Goal: Task Accomplishment & Management: Use online tool/utility

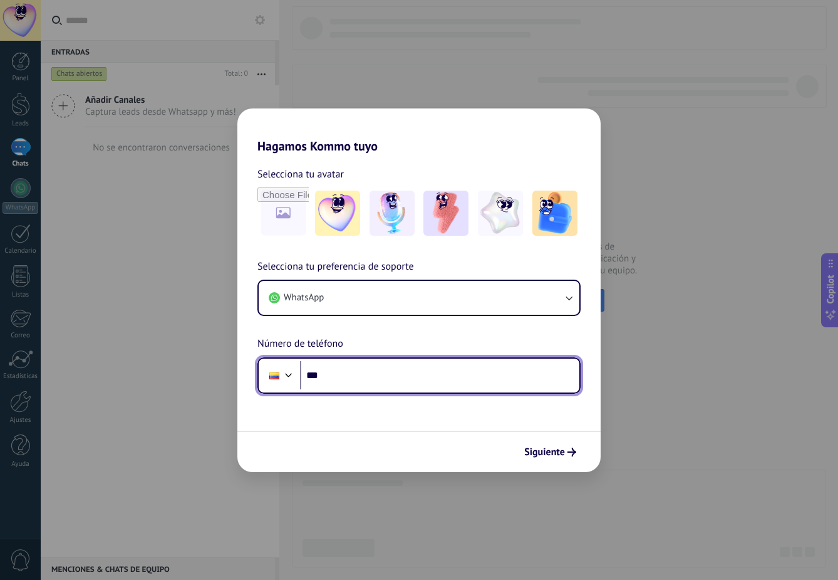
click at [388, 374] on input "***" at bounding box center [439, 375] width 279 height 29
type input "**********"
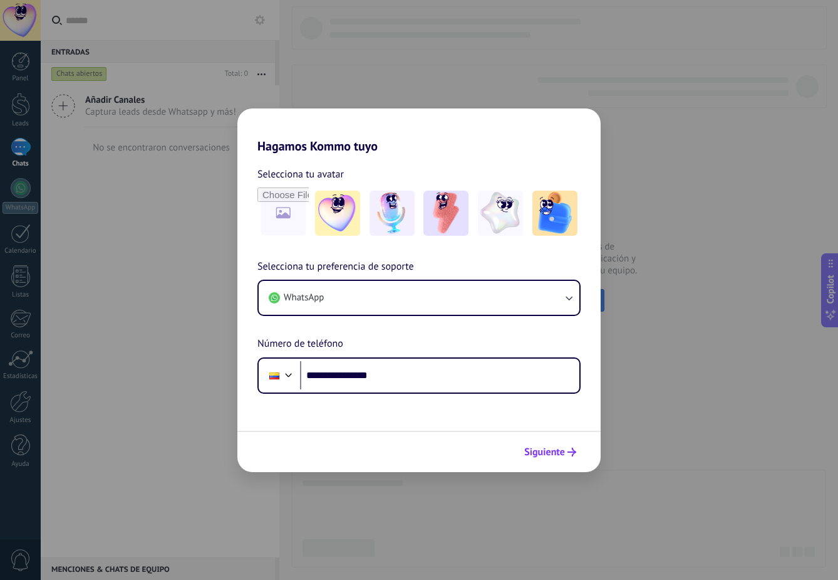
click at [548, 459] on button "Siguiente" at bounding box center [550, 451] width 63 height 21
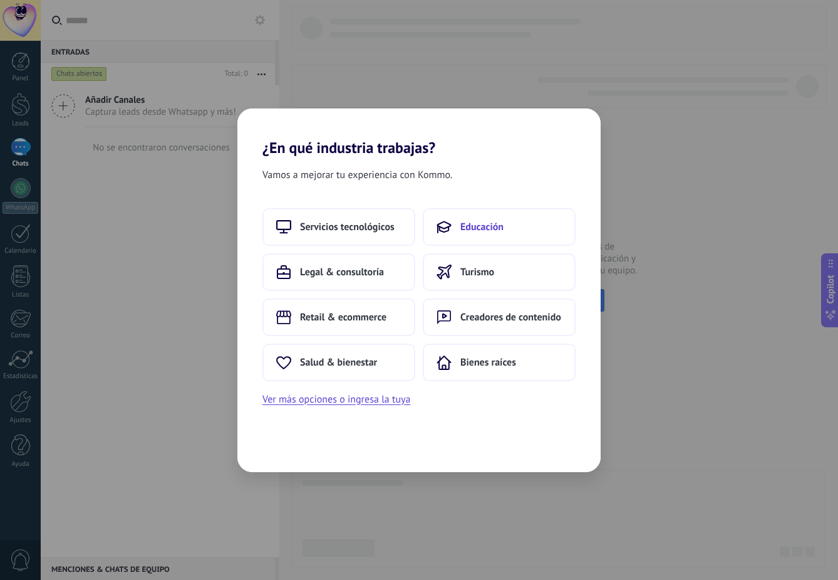
click at [477, 233] on button "Educación" at bounding box center [499, 227] width 153 height 38
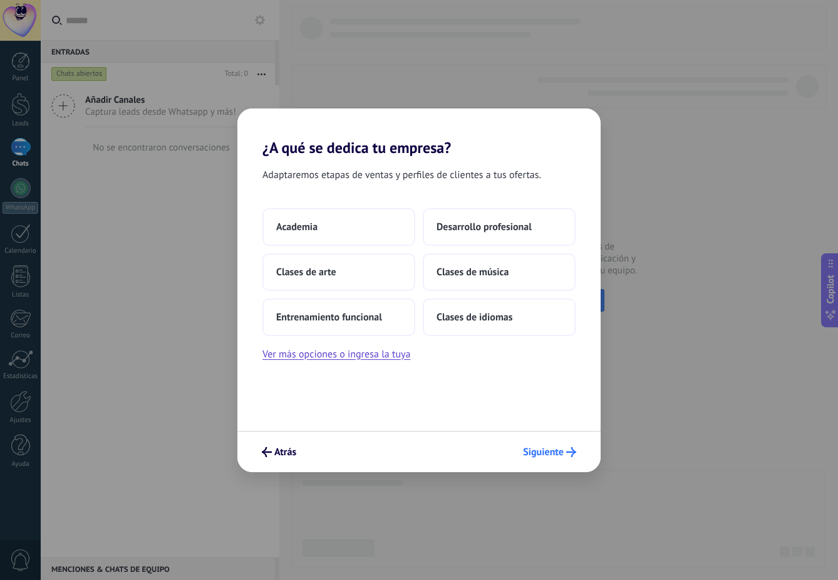
click at [555, 450] on span "Siguiente" at bounding box center [543, 451] width 41 height 9
click at [355, 237] on button "Academia" at bounding box center [339, 227] width 153 height 38
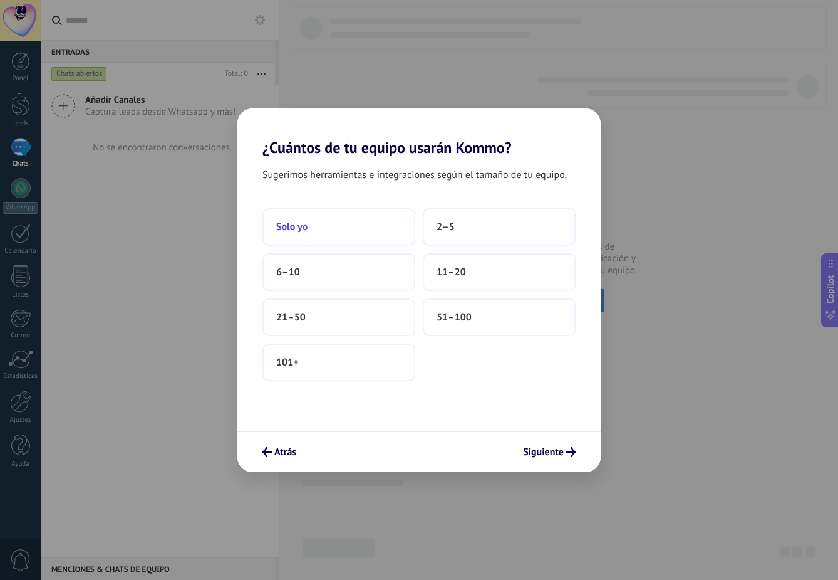
click at [380, 222] on button "Solo yo" at bounding box center [339, 227] width 153 height 38
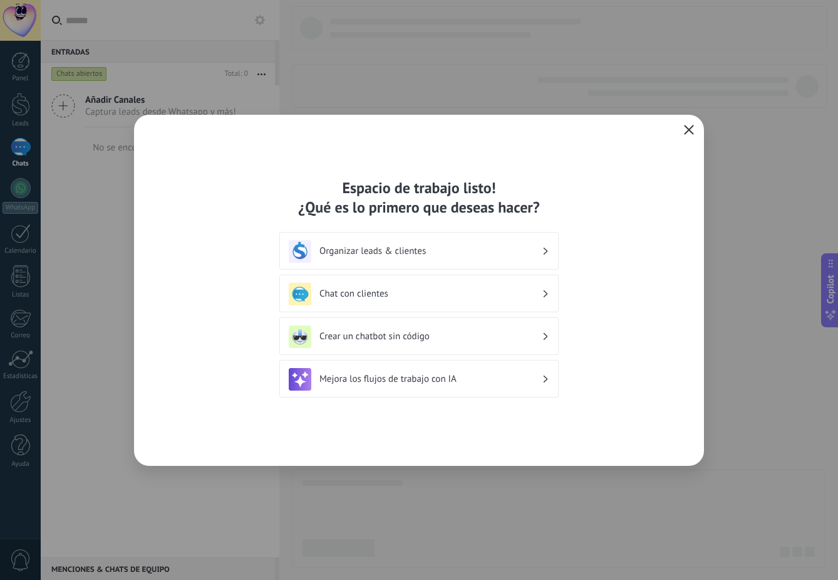
click at [686, 127] on icon "button" at bounding box center [689, 130] width 10 height 10
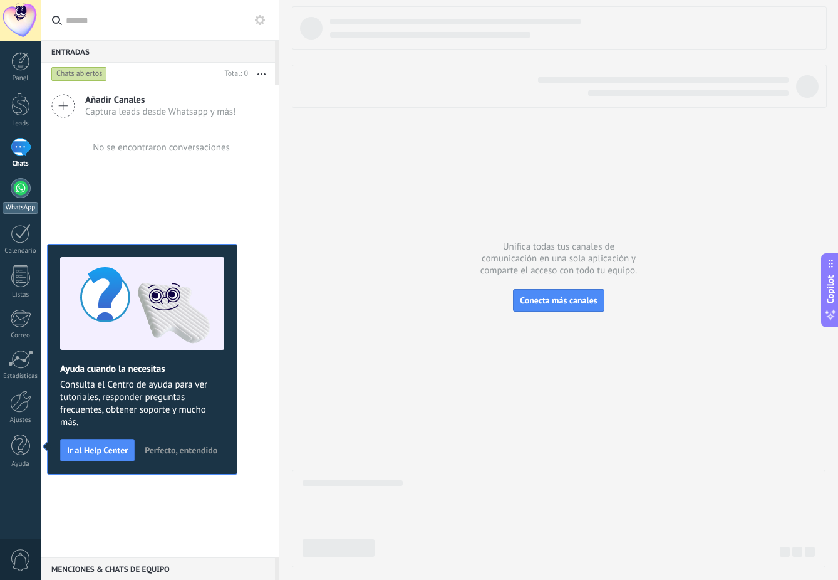
click at [20, 187] on div at bounding box center [21, 188] width 20 height 20
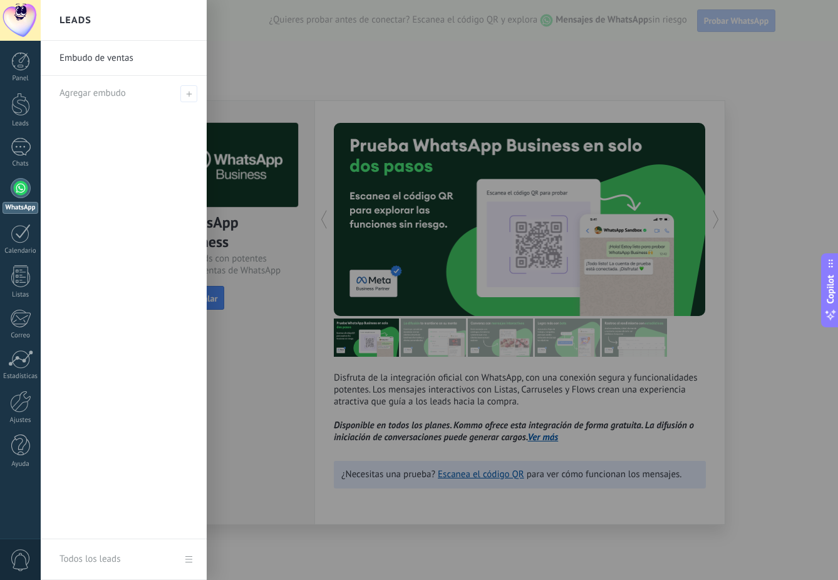
click at [734, 164] on div at bounding box center [460, 290] width 838 height 580
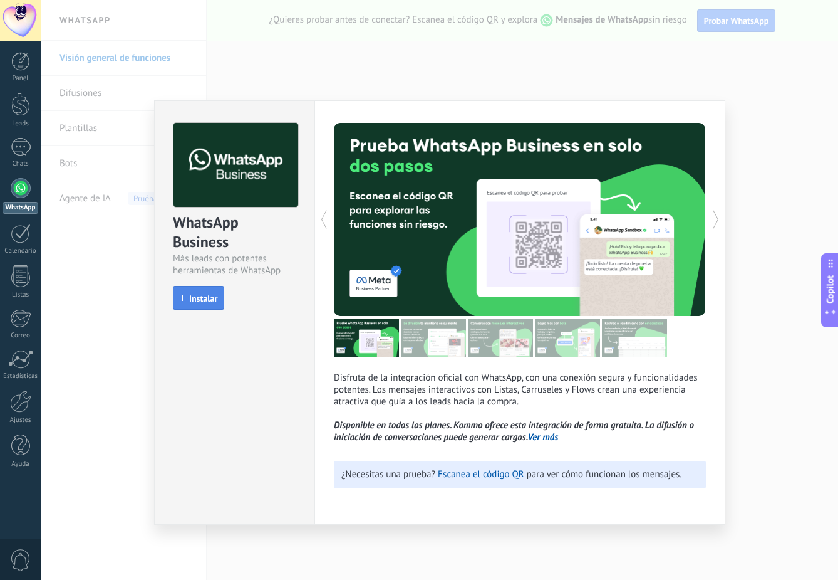
click at [202, 301] on span "Instalar" at bounding box center [203, 298] width 28 height 9
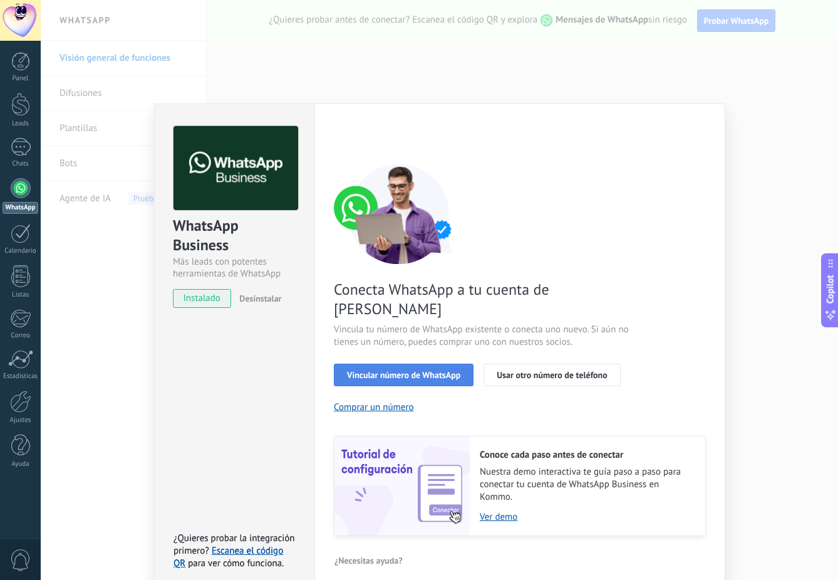
click at [434, 370] on span "Vincular número de WhatsApp" at bounding box center [403, 374] width 113 height 9
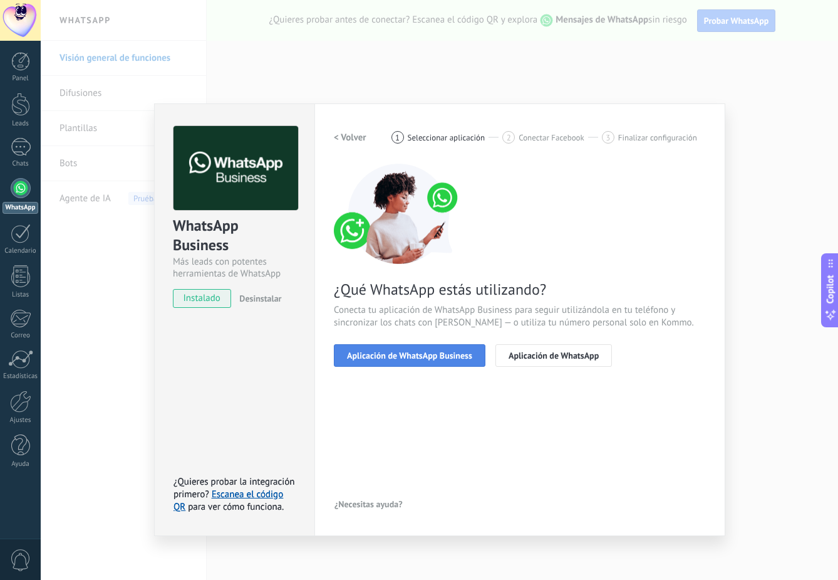
click at [432, 358] on span "Aplicación de WhatsApp Business" at bounding box center [409, 355] width 125 height 9
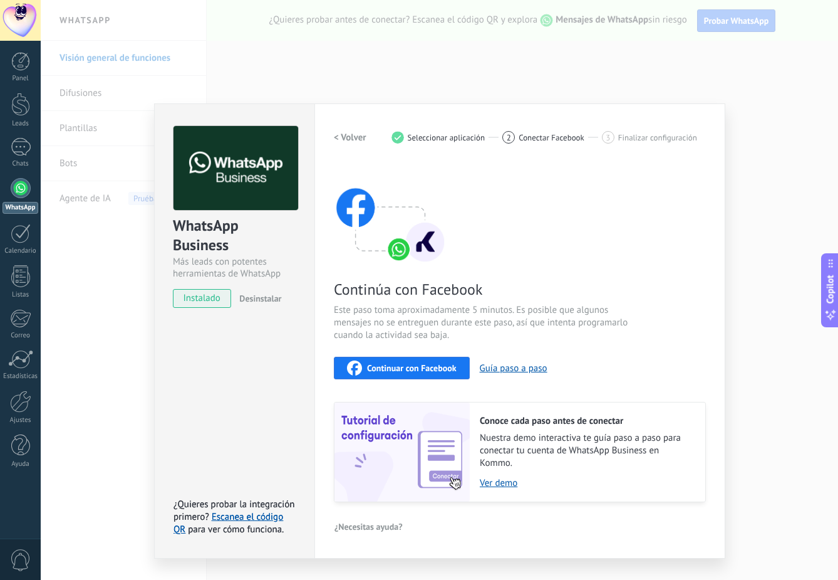
click at [440, 367] on span "Continuar con Facebook" at bounding box center [412, 367] width 90 height 9
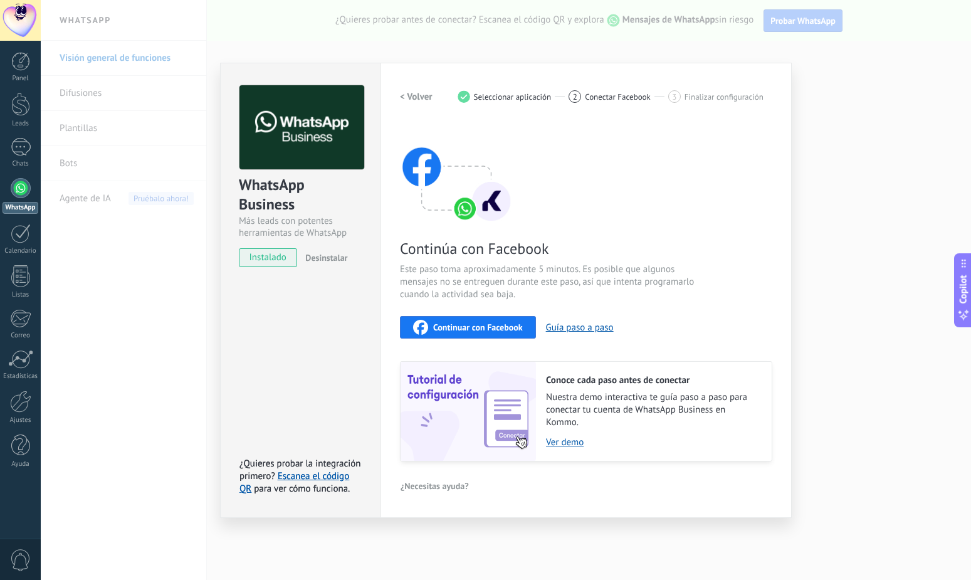
click at [475, 326] on span "Continuar con Facebook" at bounding box center [478, 327] width 90 height 9
click at [832, 170] on div "WhatsApp Business Más leads con potentes herramientas de WhatsApp instalado Des…" at bounding box center [506, 290] width 930 height 580
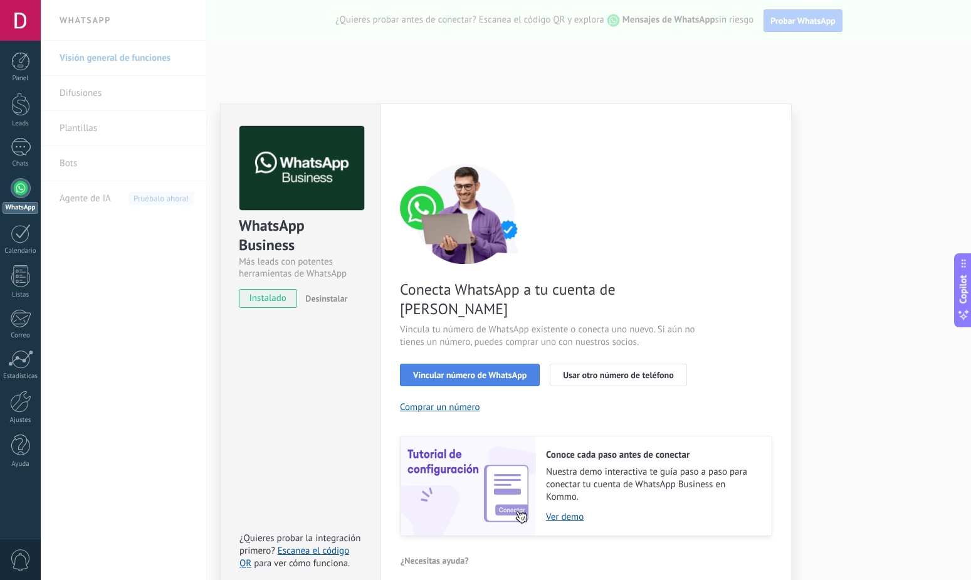
click at [476, 370] on span "Vincular número de WhatsApp" at bounding box center [469, 374] width 113 height 9
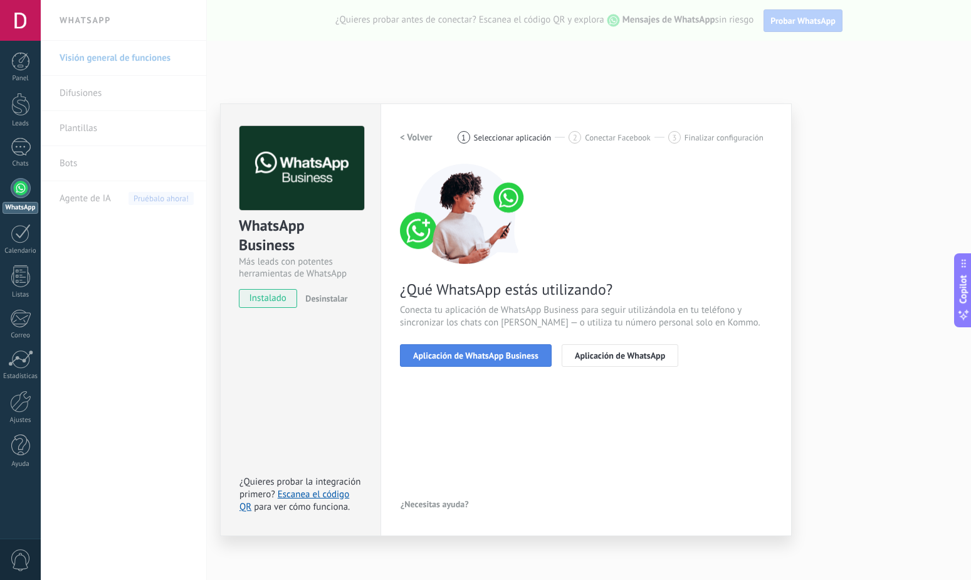
click at [511, 355] on span "Aplicación de WhatsApp Business" at bounding box center [475, 355] width 125 height 9
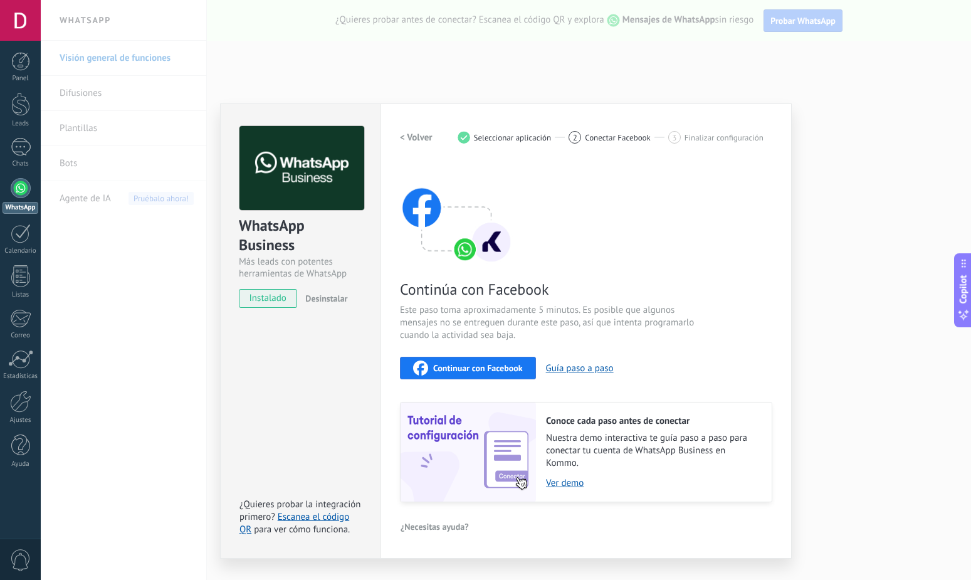
click at [506, 368] on span "Continuar con Facebook" at bounding box center [478, 367] width 90 height 9
